Goal: Find specific page/section

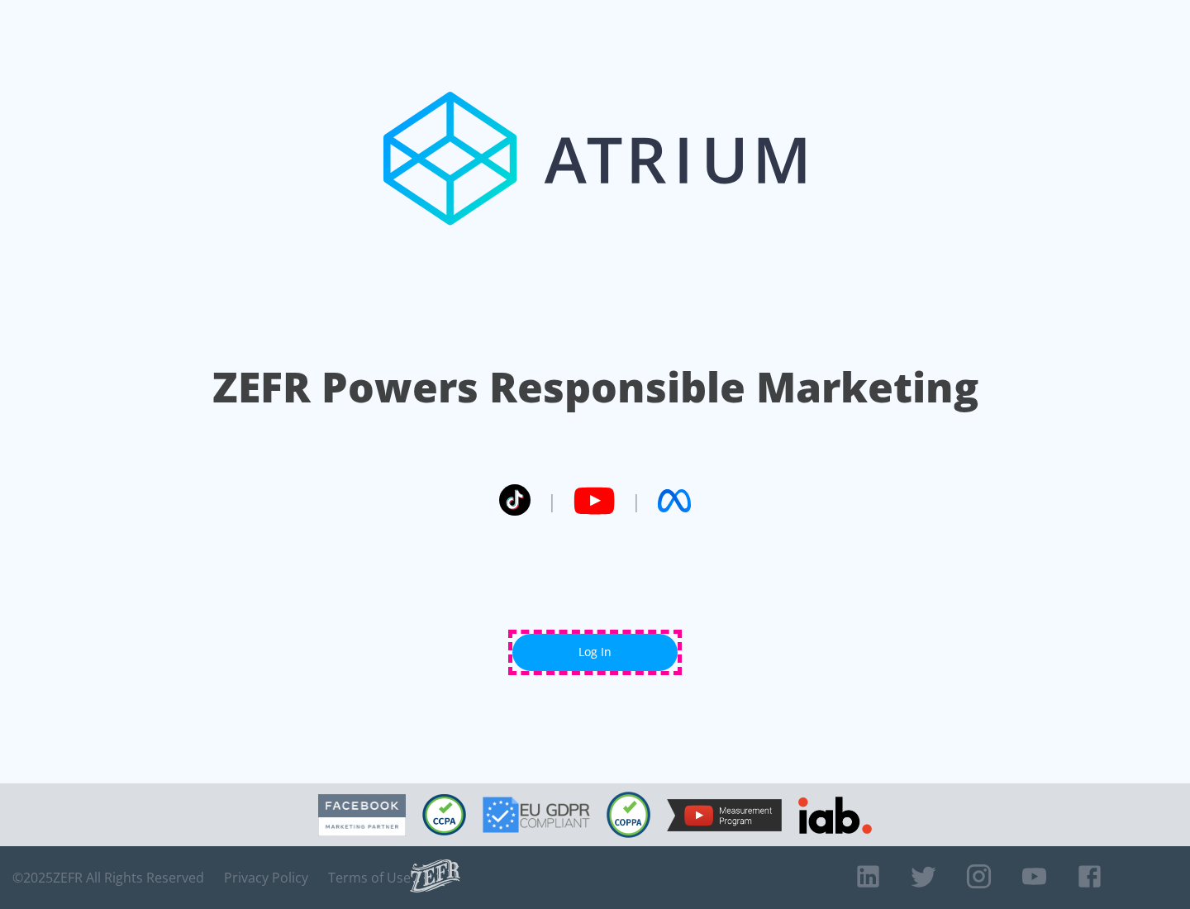
click at [595, 652] on link "Log In" at bounding box center [594, 652] width 165 height 37
